Goal: Transaction & Acquisition: Purchase product/service

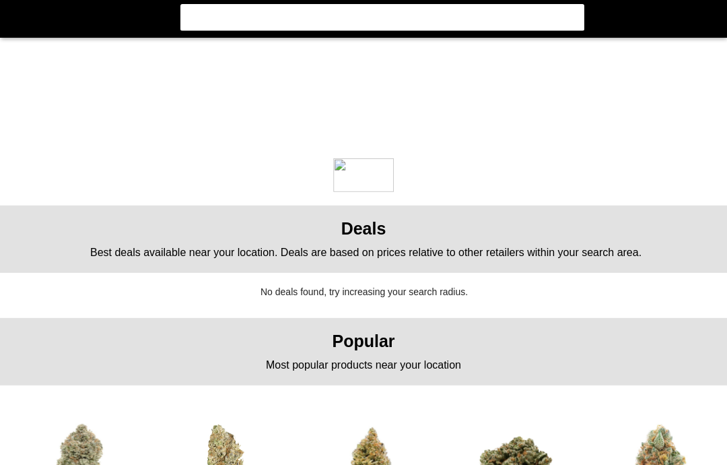
click at [642, 327] on flt-glass-pane at bounding box center [363, 232] width 727 height 465
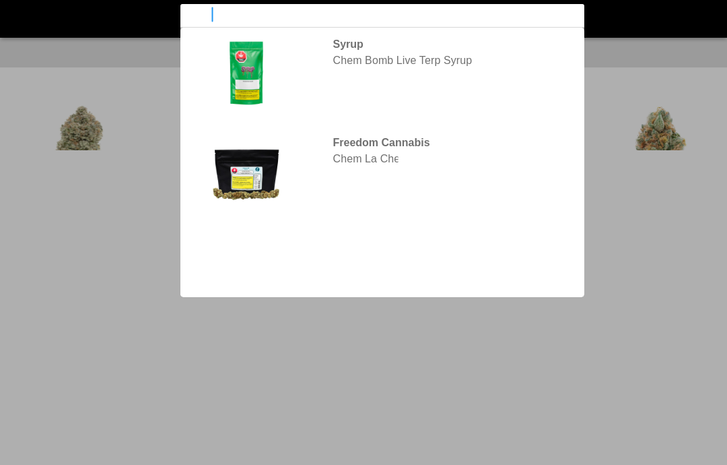
type input "chemango"
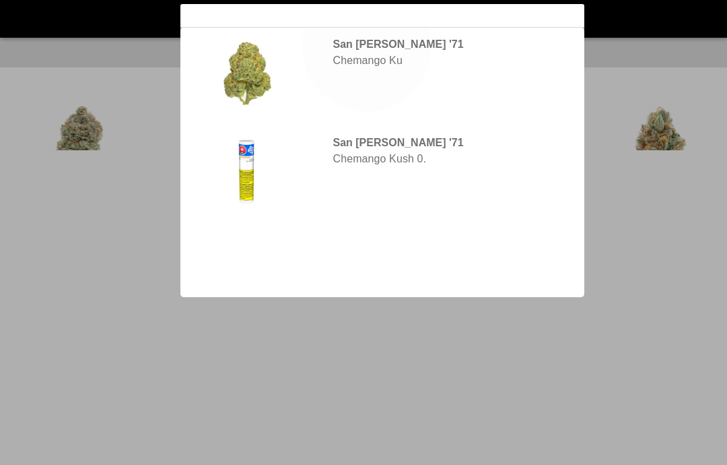
click at [367, 46] on flt-glass-pane at bounding box center [363, 232] width 727 height 465
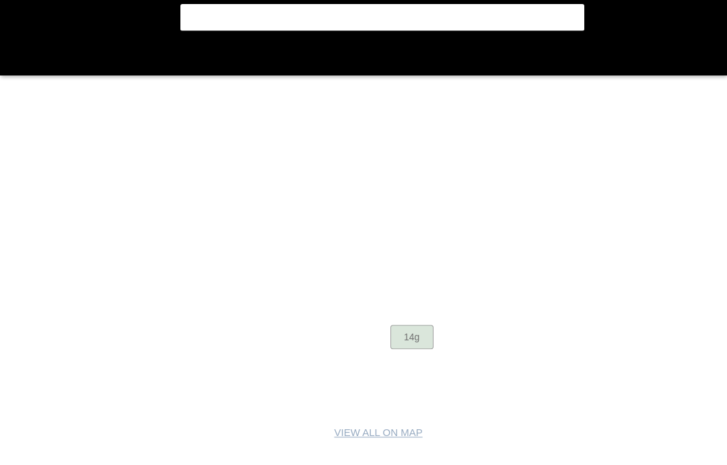
click at [423, 339] on flt-glass-pane at bounding box center [363, 232] width 727 height 465
click at [415, 335] on flt-glass-pane at bounding box center [363, 232] width 727 height 465
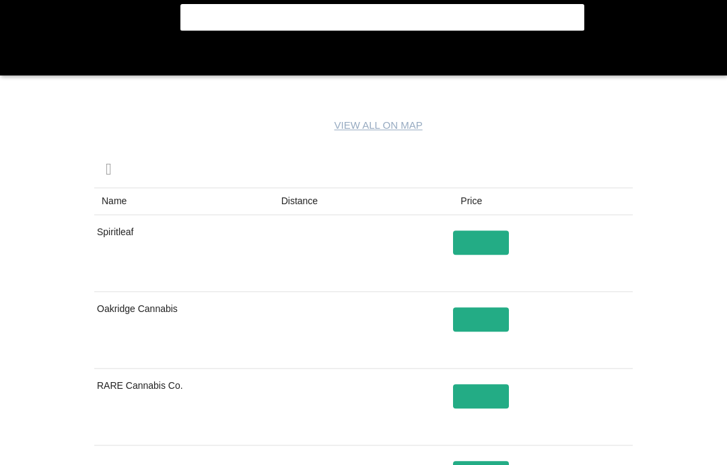
click at [621, 271] on flt-glass-pane at bounding box center [363, 232] width 727 height 465
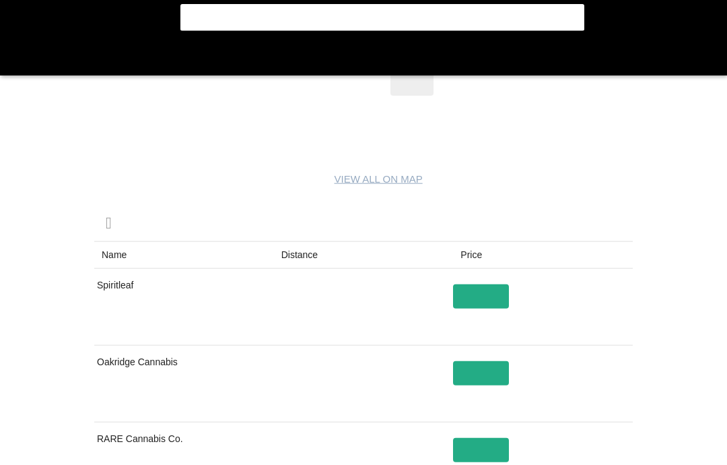
click at [636, 235] on flt-glass-pane at bounding box center [363, 232] width 727 height 465
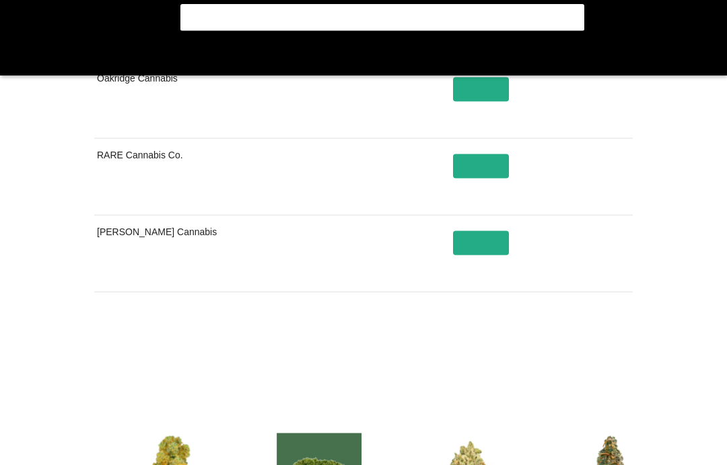
click at [638, 261] on flt-glass-pane at bounding box center [363, 232] width 727 height 465
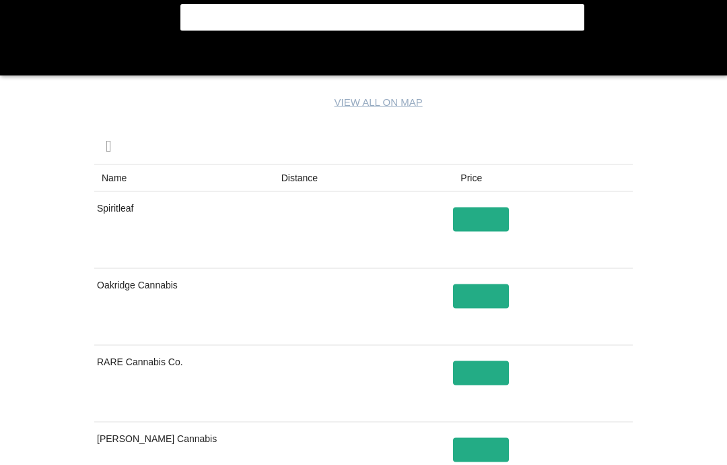
click at [636, 276] on flt-glass-pane at bounding box center [363, 232] width 727 height 465
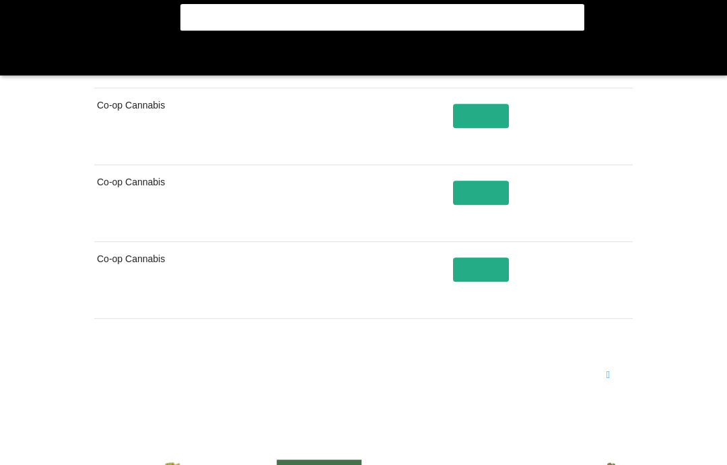
click at [618, 378] on flt-glass-pane at bounding box center [363, 232] width 727 height 465
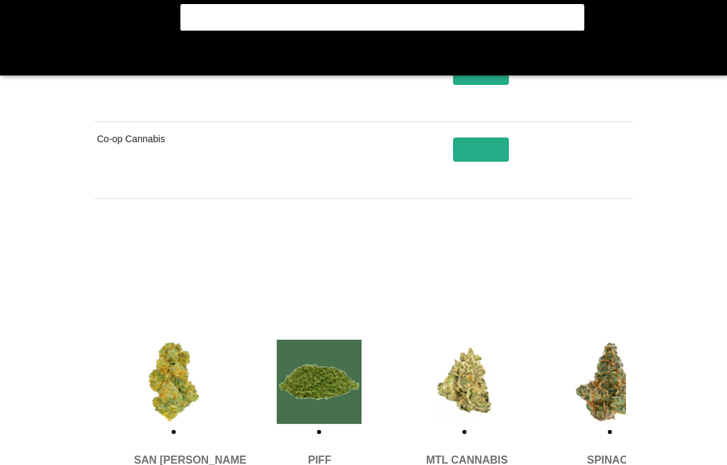
click at [658, 302] on flt-glass-pane at bounding box center [363, 232] width 727 height 465
click at [605, 267] on flt-glass-pane at bounding box center [363, 232] width 727 height 465
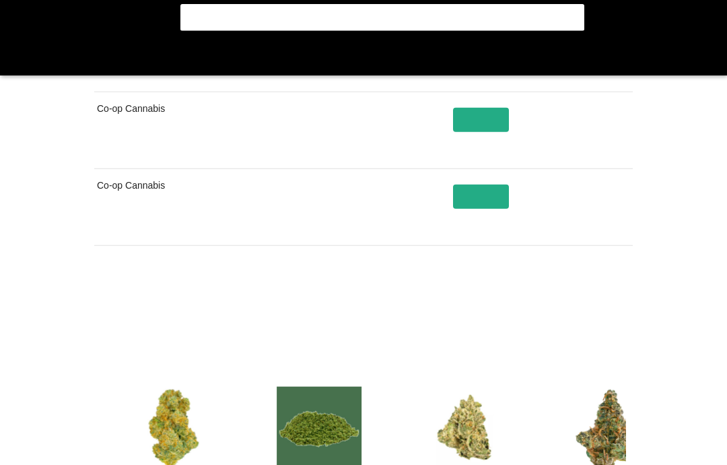
click at [659, 286] on flt-glass-pane at bounding box center [363, 232] width 727 height 465
click at [610, 306] on flt-glass-pane at bounding box center [363, 232] width 727 height 465
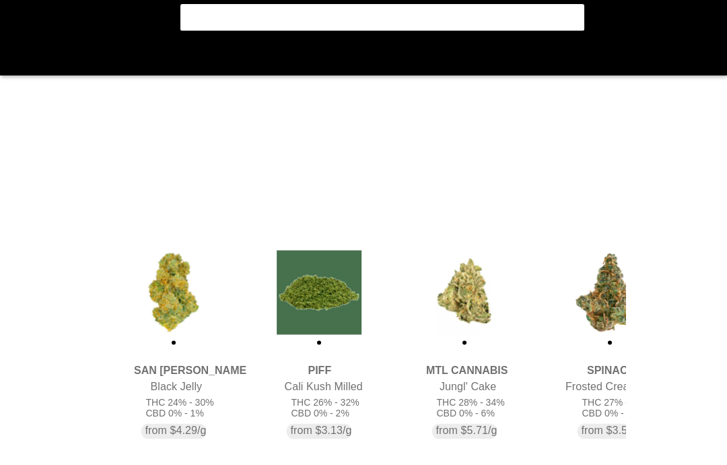
click at [635, 263] on flt-glass-pane at bounding box center [363, 232] width 727 height 465
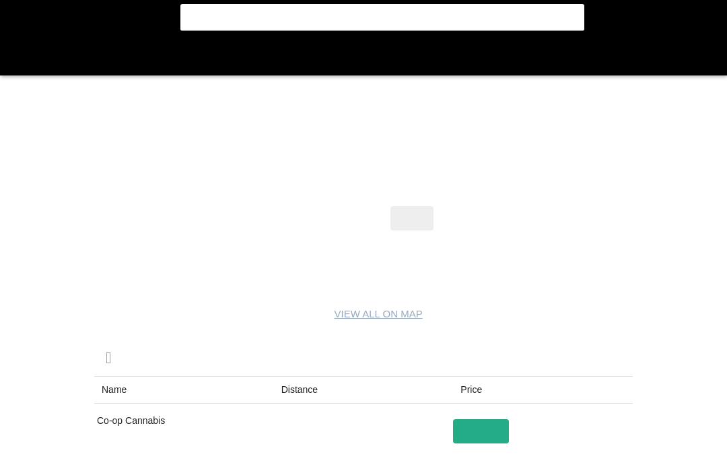
click at [61, 273] on flt-glass-pane at bounding box center [363, 232] width 727 height 465
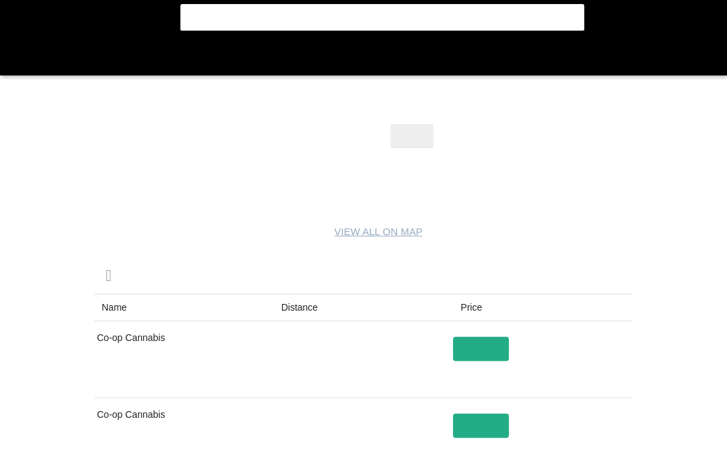
click at [14, 63] on flt-glass-pane at bounding box center [363, 232] width 727 height 465
click at [18, 71] on flt-glass-pane at bounding box center [363, 232] width 727 height 465
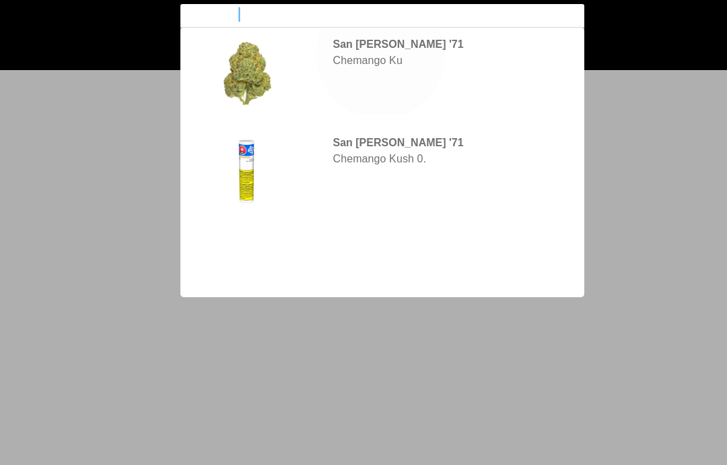
click at [380, 55] on flt-glass-pane at bounding box center [363, 232] width 727 height 465
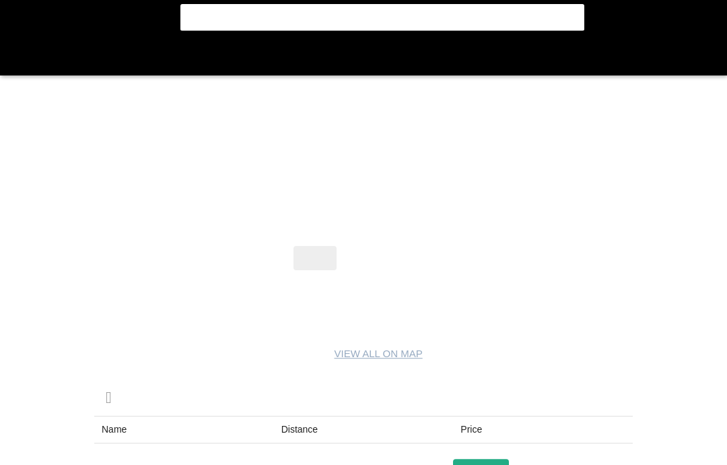
click at [410, 275] on flt-glass-pane at bounding box center [363, 232] width 727 height 465
click at [415, 267] on flt-glass-pane at bounding box center [363, 232] width 727 height 465
